Goal: Task Accomplishment & Management: Manage account settings

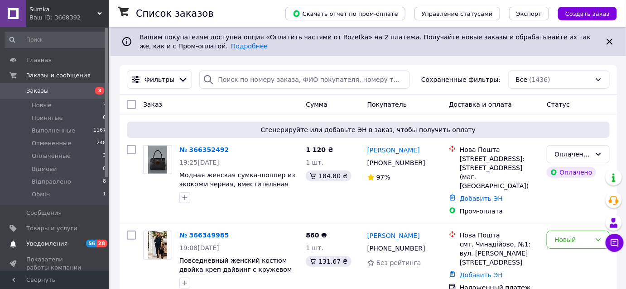
click at [42, 239] on link "Уведомления 56 28" at bounding box center [55, 243] width 111 height 15
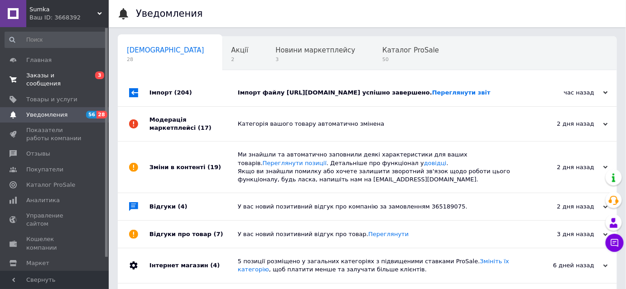
click at [37, 81] on link "Заказы и сообщения 0 3" at bounding box center [55, 80] width 111 height 24
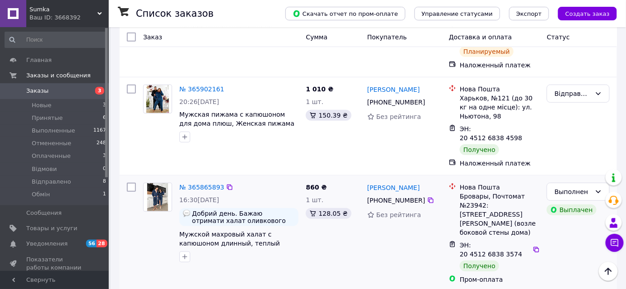
scroll to position [1235, 0]
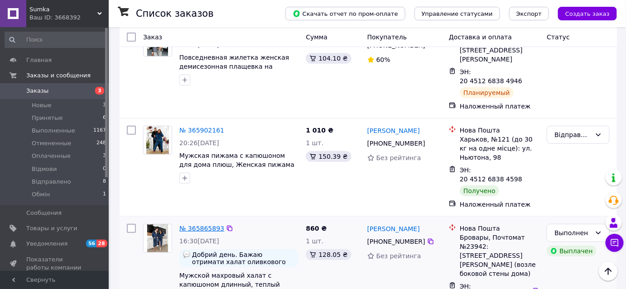
click at [204, 225] on link "№ 365865893" at bounding box center [201, 228] width 45 height 7
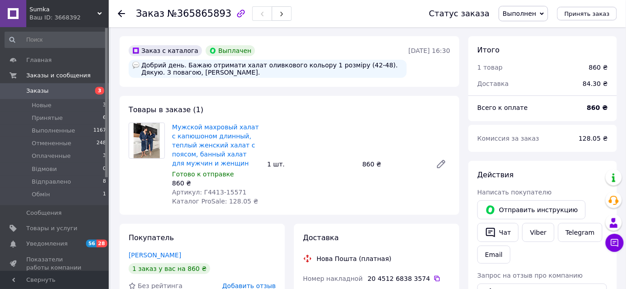
scroll to position [82, 0]
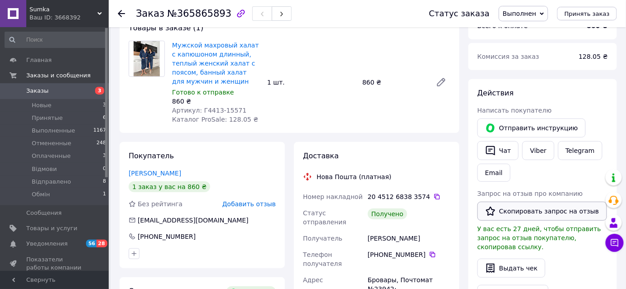
click at [546, 213] on button "Скопировать запрос на отзыв" at bounding box center [541, 211] width 129 height 19
click at [38, 88] on span "Заказы" at bounding box center [37, 91] width 22 height 8
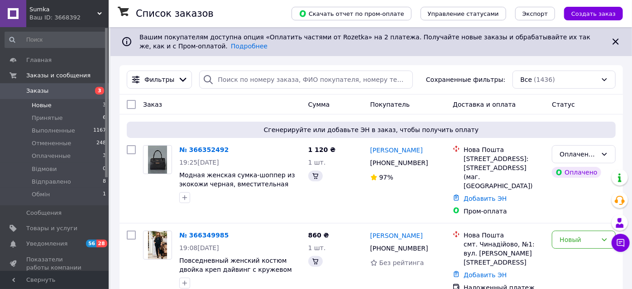
click at [44, 101] on span "Новые" at bounding box center [42, 105] width 20 height 8
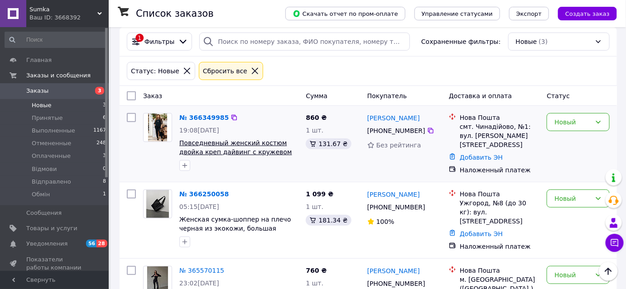
scroll to position [188, 0]
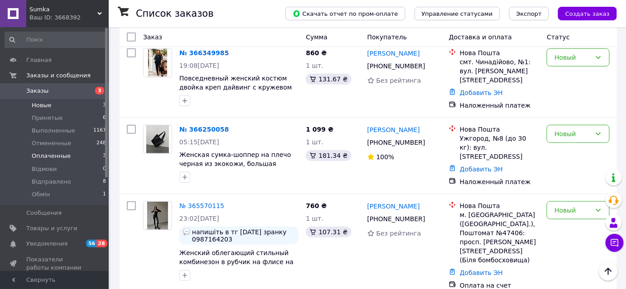
click at [52, 153] on span "Оплаченные" at bounding box center [51, 156] width 39 height 8
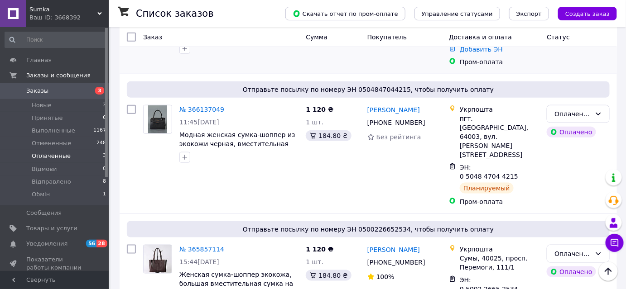
scroll to position [140, 0]
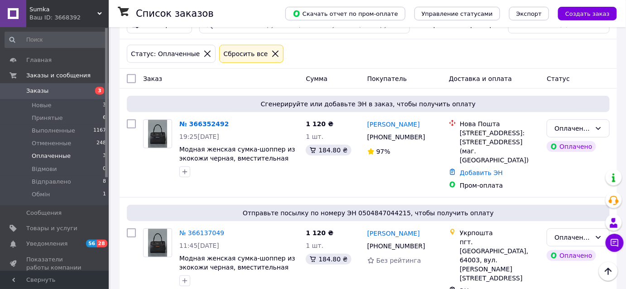
click at [37, 8] on span "Sumka" at bounding box center [63, 9] width 68 height 8
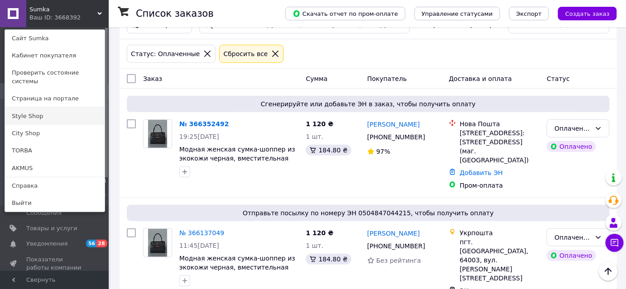
click at [22, 108] on link "Style Shop" at bounding box center [55, 116] width 100 height 17
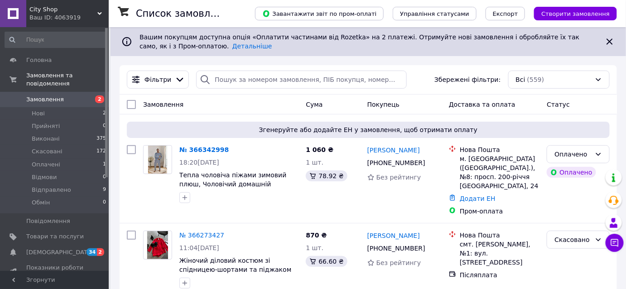
click at [38, 16] on div "Ваш ID: 4063919" at bounding box center [68, 18] width 79 height 8
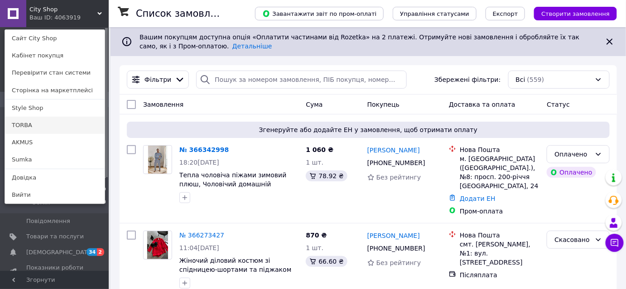
click at [29, 121] on link "TORBA" at bounding box center [55, 125] width 100 height 17
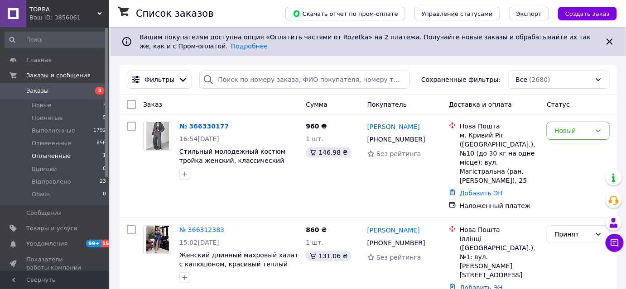
click at [44, 156] on span "Оплаченные" at bounding box center [51, 156] width 39 height 8
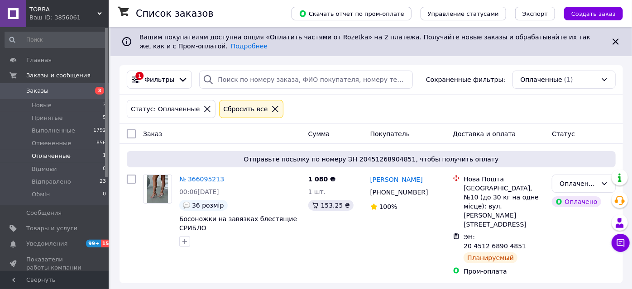
click at [67, 8] on span "TORBA" at bounding box center [63, 9] width 68 height 8
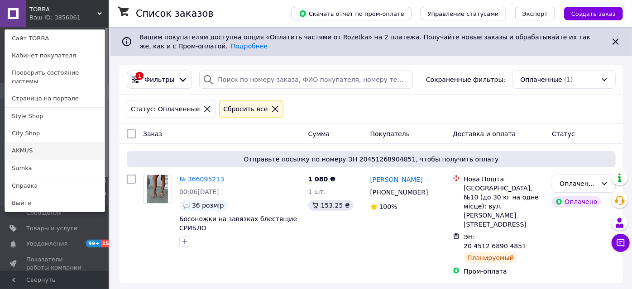
click at [43, 148] on link "AKMUS" at bounding box center [55, 150] width 100 height 17
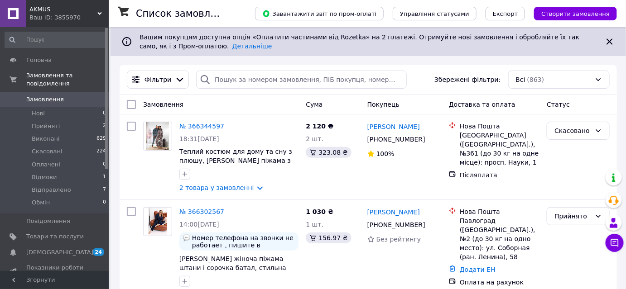
click at [64, 16] on div "Ваш ID: 3855970" at bounding box center [68, 18] width 79 height 8
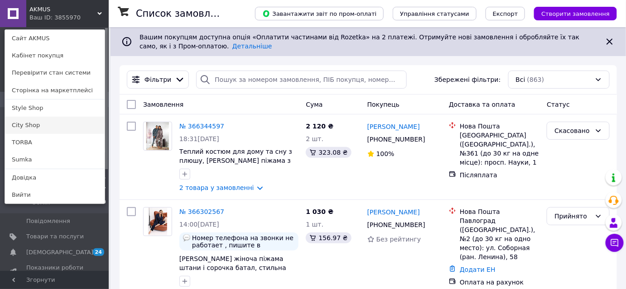
click at [57, 128] on link "City Shop" at bounding box center [55, 125] width 100 height 17
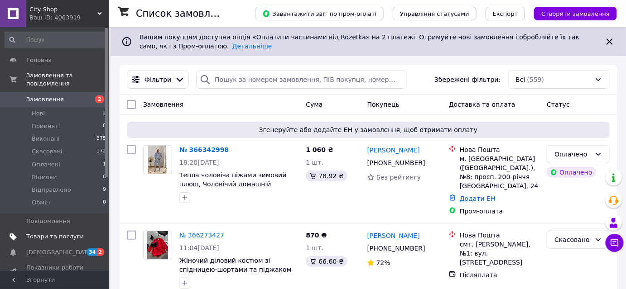
click at [33, 233] on span "Товари та послуги" at bounding box center [54, 237] width 57 height 8
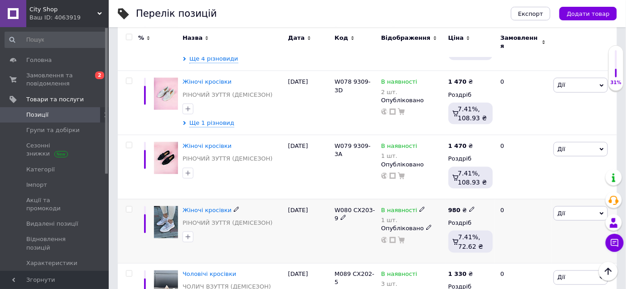
scroll to position [6340, 0]
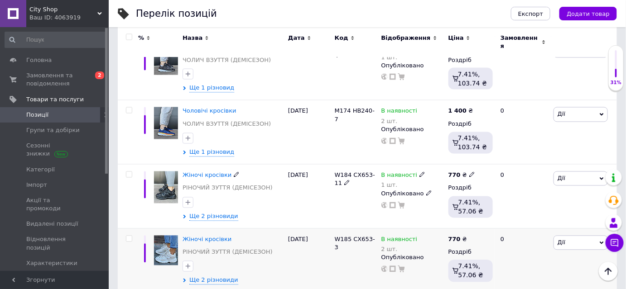
scroll to position [1674, 0]
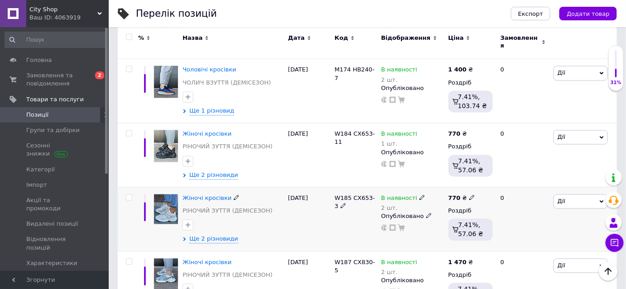
drag, startPoint x: 339, startPoint y: 186, endPoint x: 378, endPoint y: 187, distance: 39.4
click at [375, 187] on div "Жіночі кросівки РІНОЧИЙ ЗУТТЯ (ДЕМІСЕЗОН) Ще 2 різновиди [DATE] W185 CX653-3 В …" at bounding box center [367, 219] width 499 height 64
click at [341, 187] on div "W185 CX653-3" at bounding box center [355, 219] width 47 height 64
click at [337, 195] on span "W185 CX653-3" at bounding box center [355, 202] width 40 height 15
drag, startPoint x: 336, startPoint y: 184, endPoint x: 369, endPoint y: 184, distance: 33.0
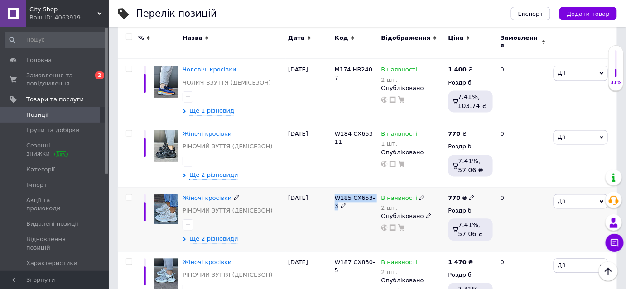
click at [369, 195] on span "W185 CX653-3" at bounding box center [355, 202] width 40 height 15
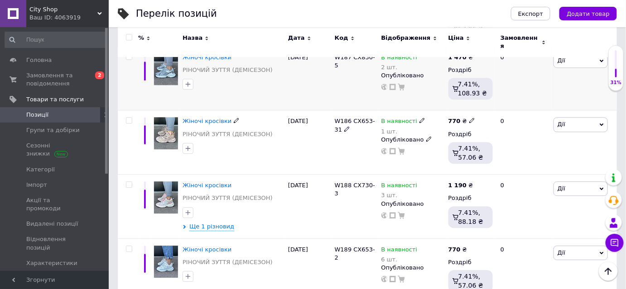
scroll to position [1757, 0]
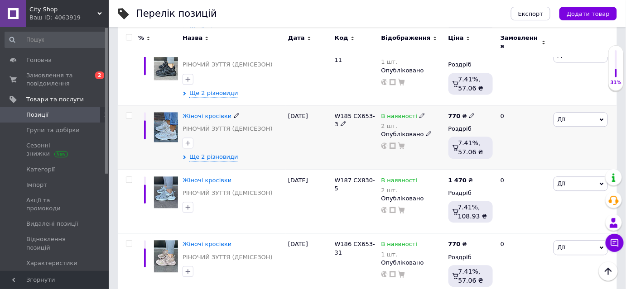
click at [356, 120] on div "W185 CX653-3" at bounding box center [355, 137] width 47 height 64
drag, startPoint x: 355, startPoint y: 103, endPoint x: 373, endPoint y: 102, distance: 17.7
click at [373, 113] on span "W185 CX653-3" at bounding box center [355, 120] width 40 height 15
copy span "CX653-3"
